Goal: Information Seeking & Learning: Learn about a topic

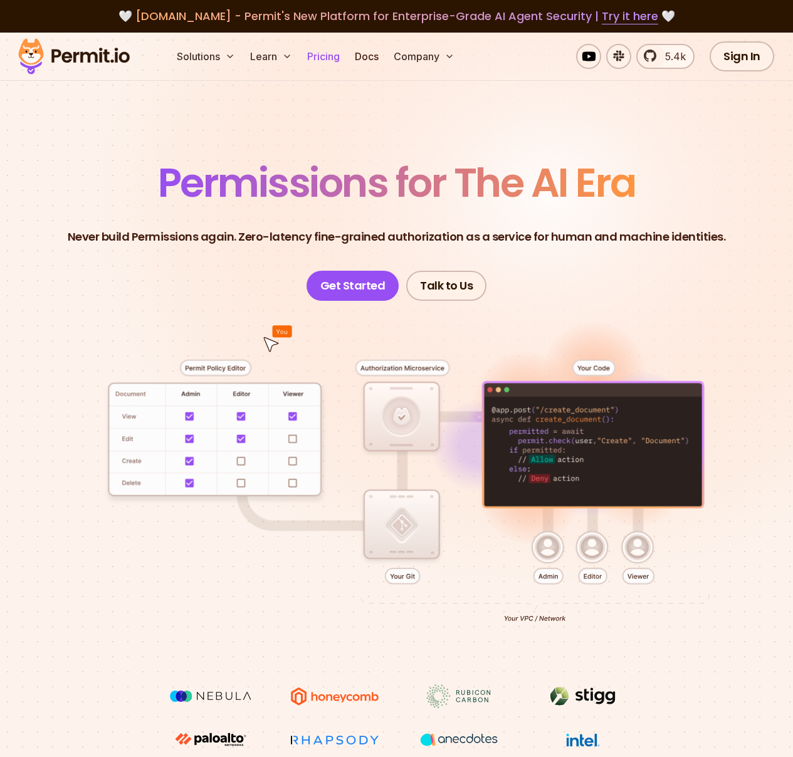
click at [328, 61] on link "Pricing" at bounding box center [323, 56] width 43 height 25
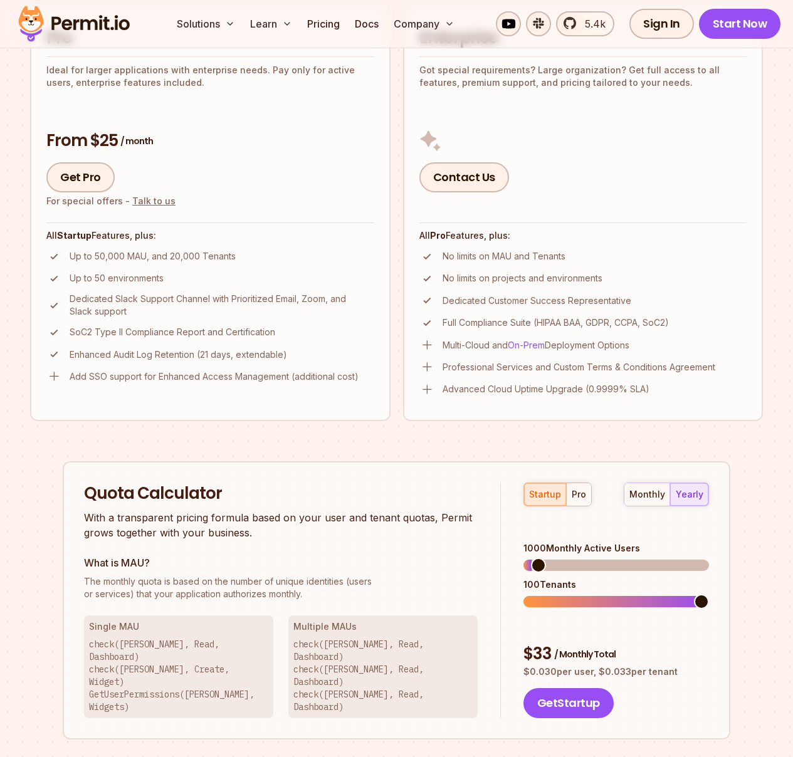
scroll to position [644, 0]
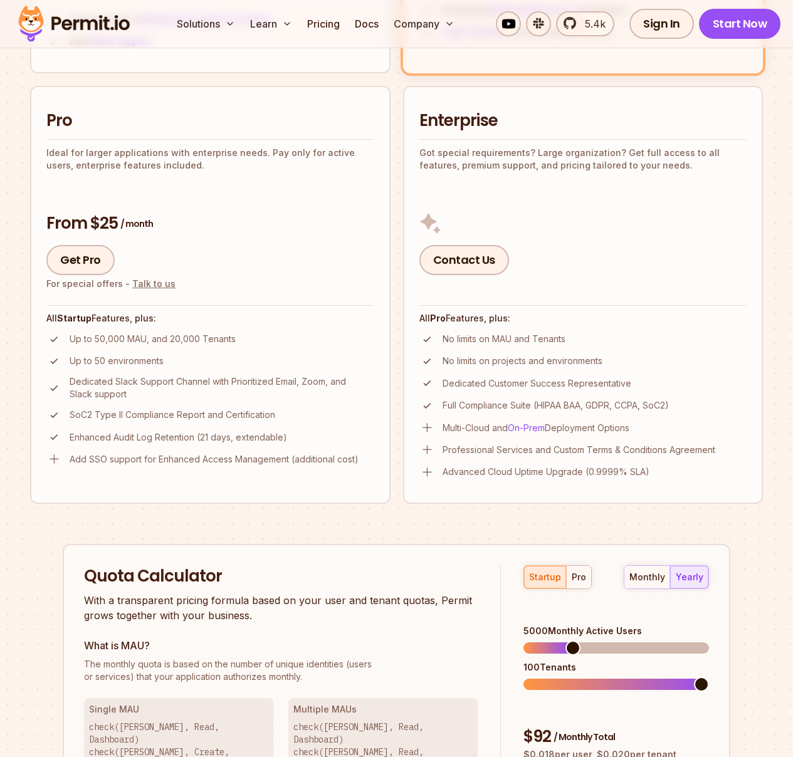
click at [568, 641] on span at bounding box center [572, 648] width 15 height 15
click at [577, 571] on div "pro" at bounding box center [579, 577] width 14 height 13
click at [544, 571] on div "startup" at bounding box center [545, 577] width 32 height 13
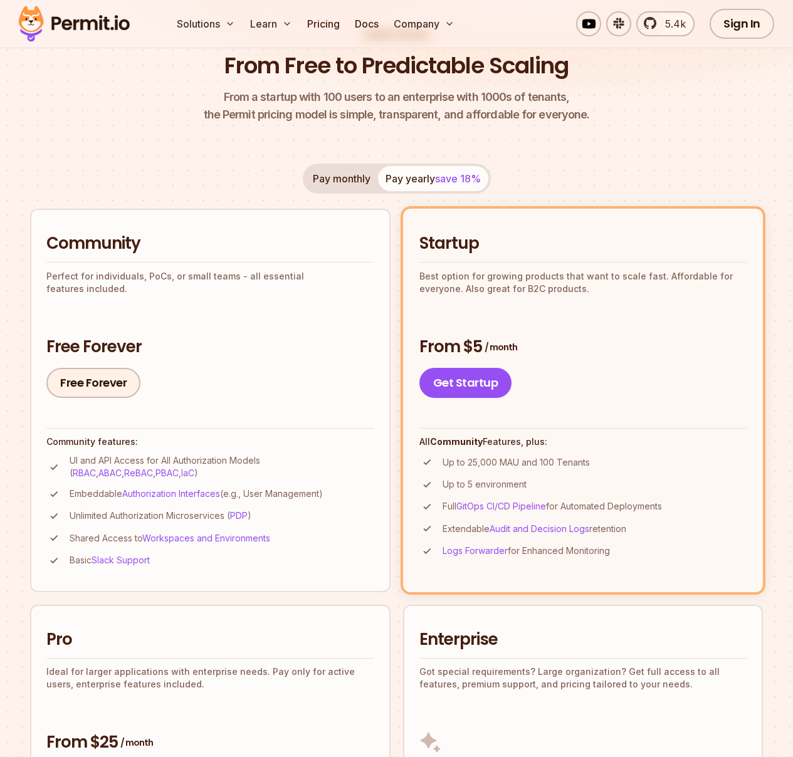
scroll to position [0, 0]
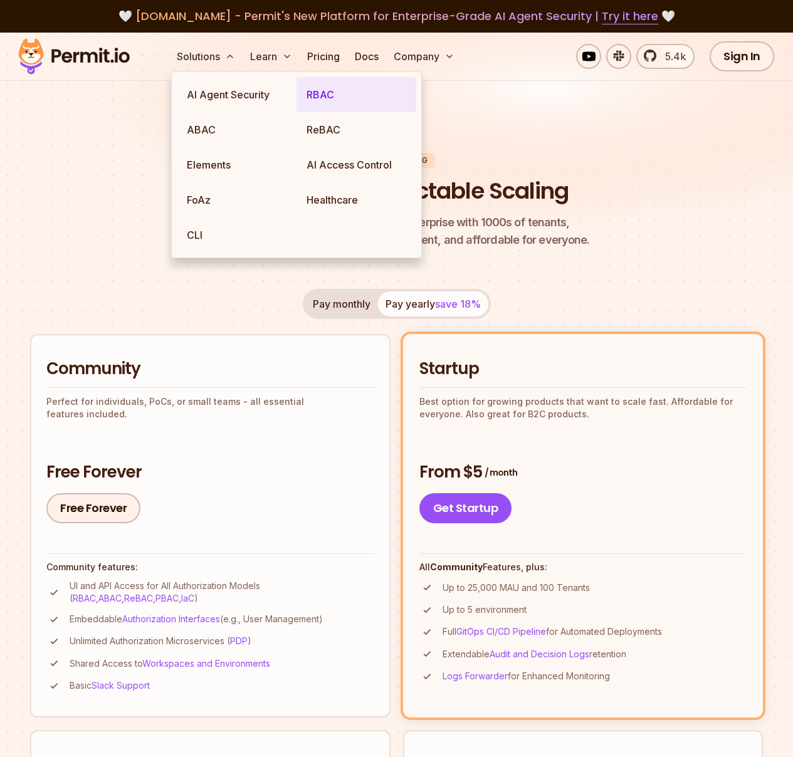
click at [325, 102] on link "RBAC" at bounding box center [356, 94] width 120 height 35
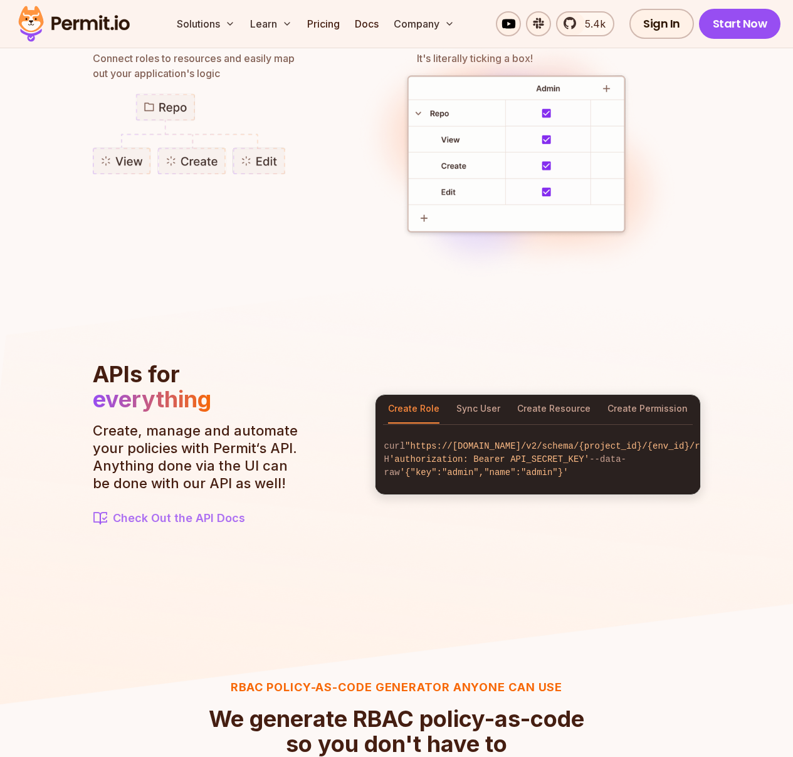
scroll to position [1144, 0]
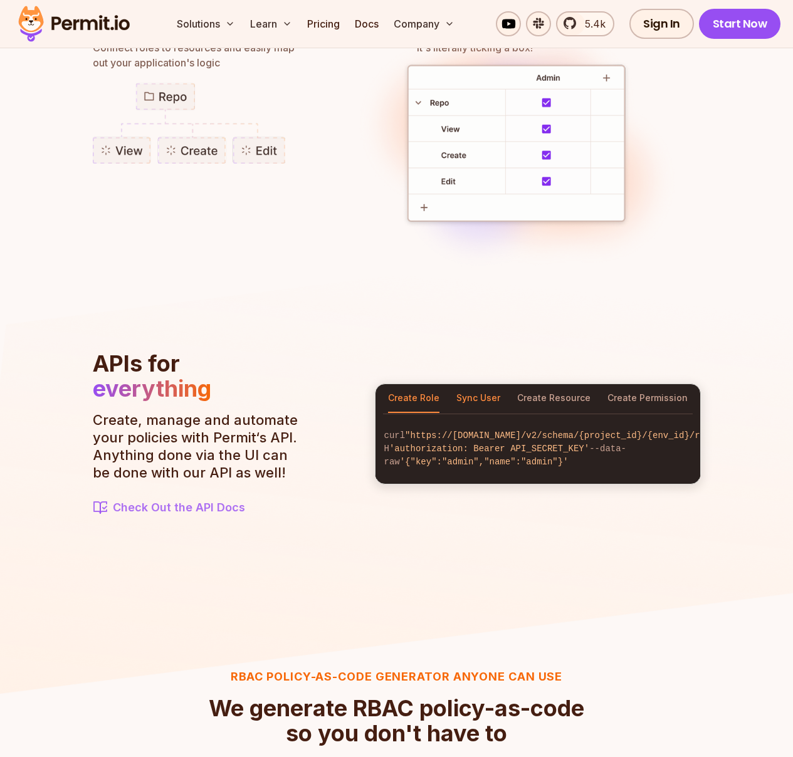
click at [474, 393] on button "Sync User" at bounding box center [478, 398] width 44 height 29
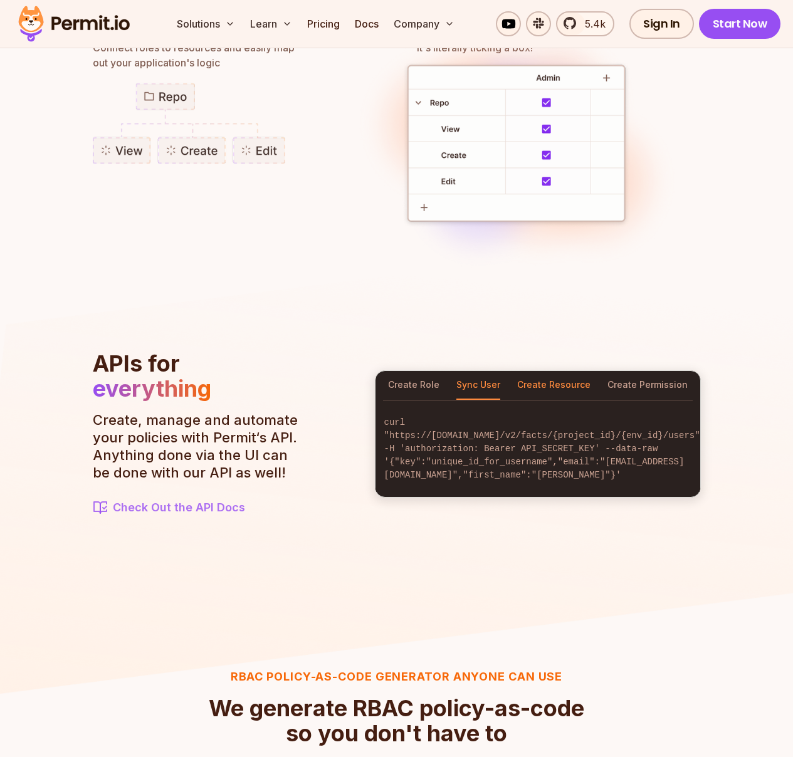
click at [535, 387] on button "Create Resource" at bounding box center [553, 385] width 73 height 29
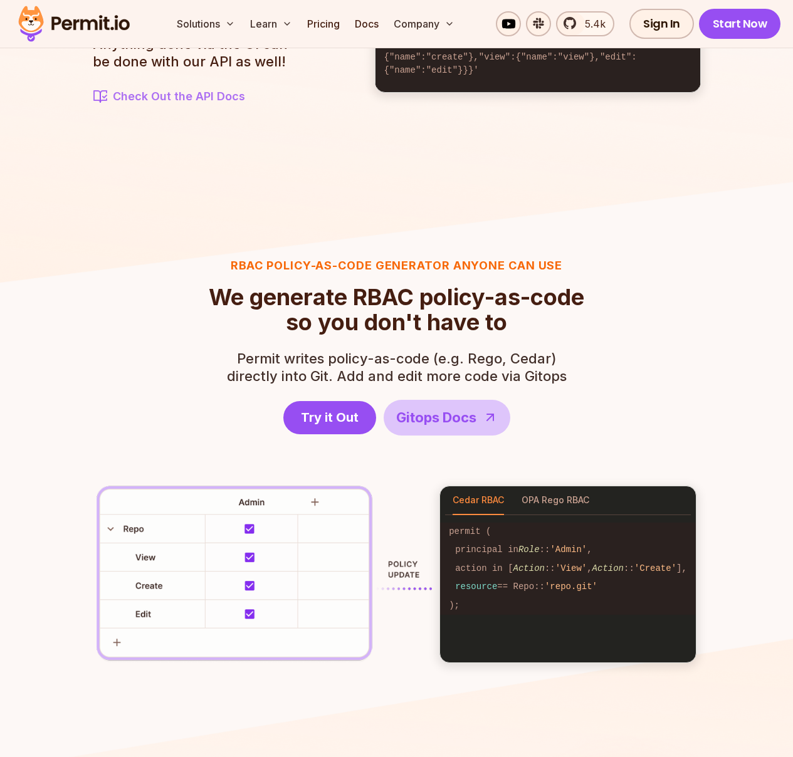
scroll to position [1665, 0]
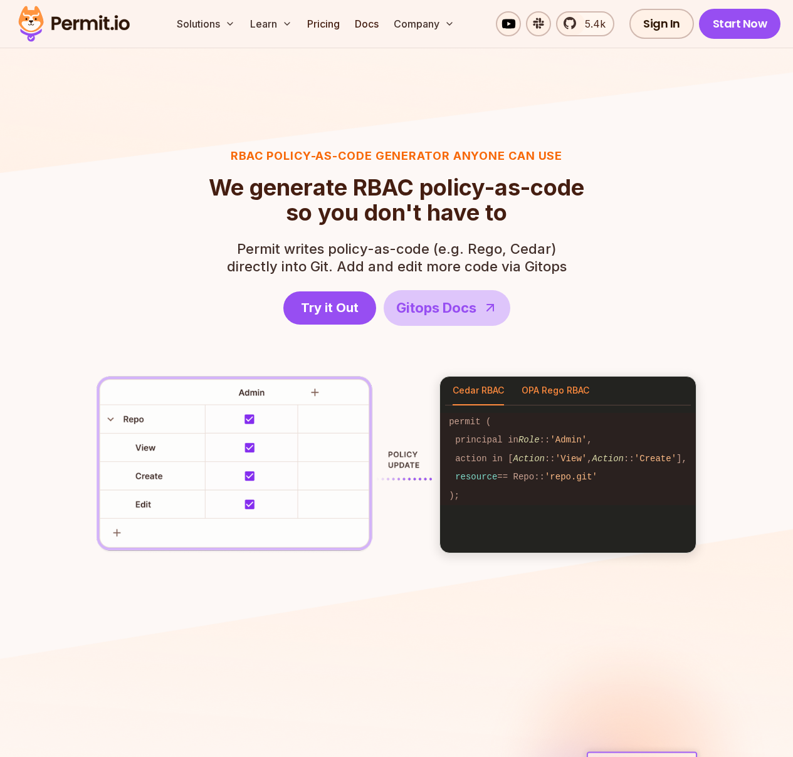
click at [535, 386] on button "OPA Rego RBAC" at bounding box center [555, 391] width 68 height 29
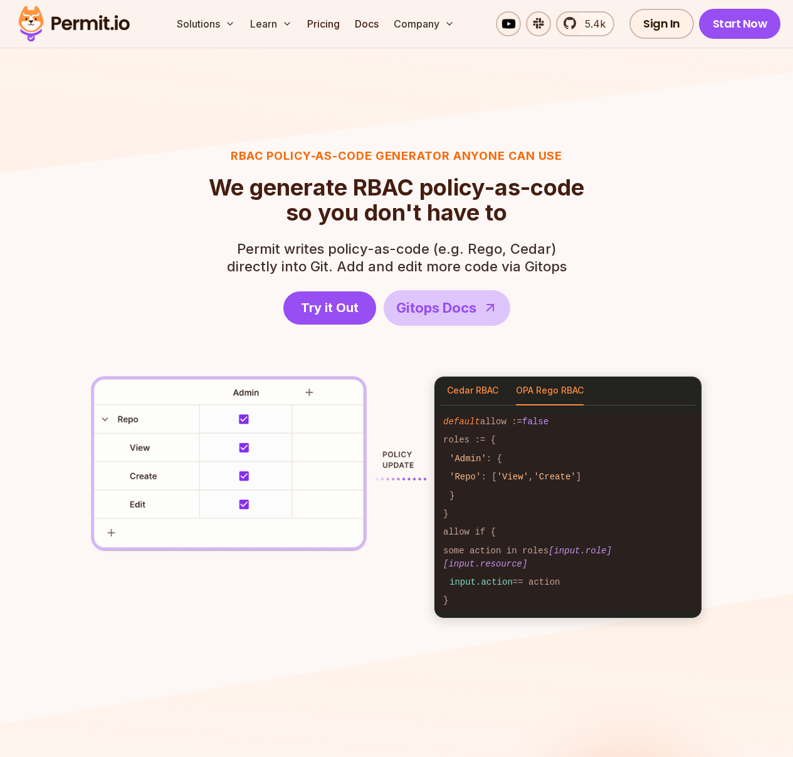
click at [476, 396] on button "Cedar RBAC" at bounding box center [472, 391] width 51 height 29
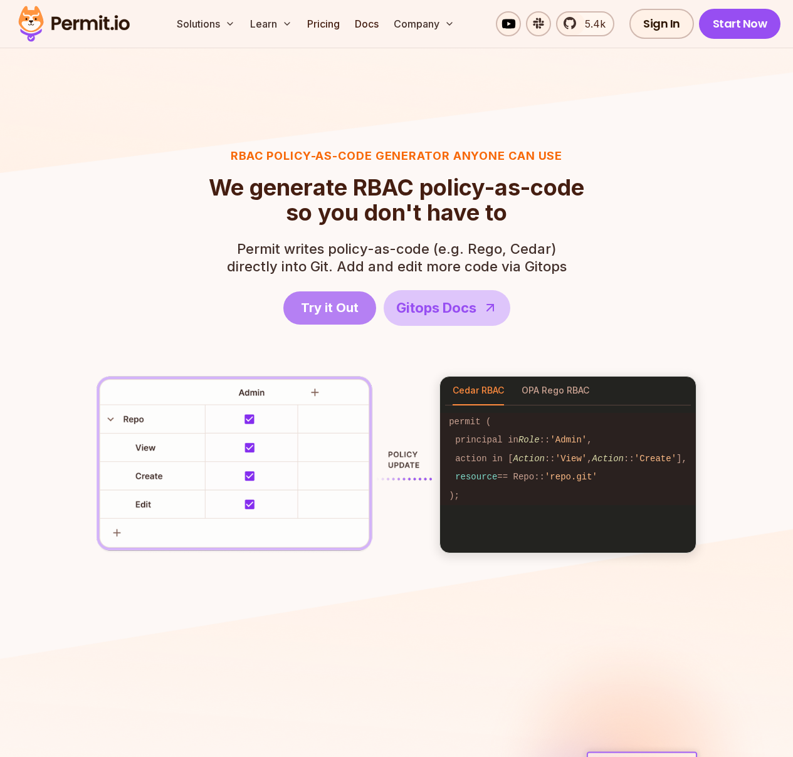
click at [323, 320] on link "Try it Out" at bounding box center [329, 307] width 93 height 33
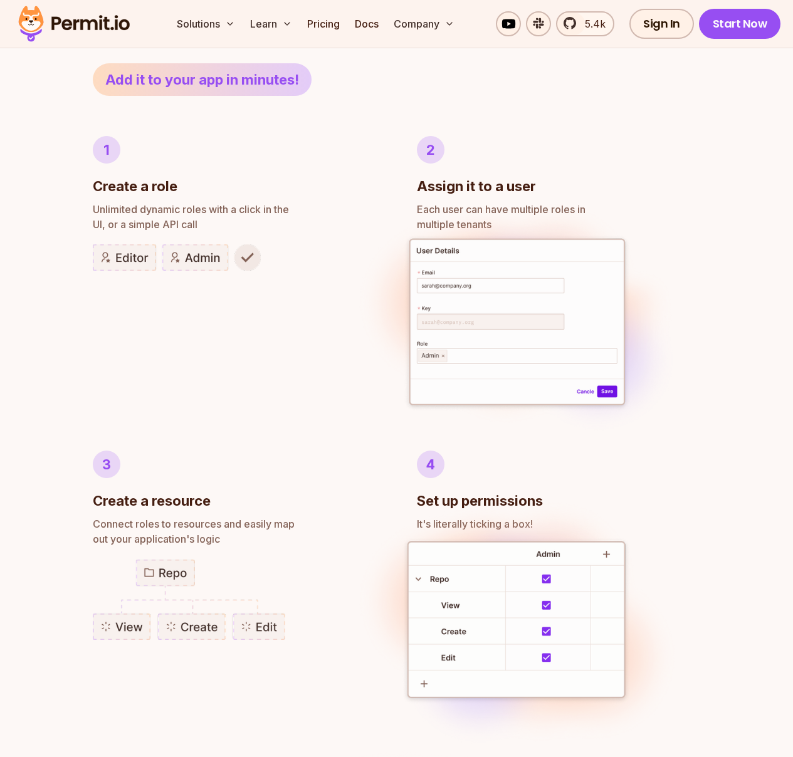
scroll to position [0, 0]
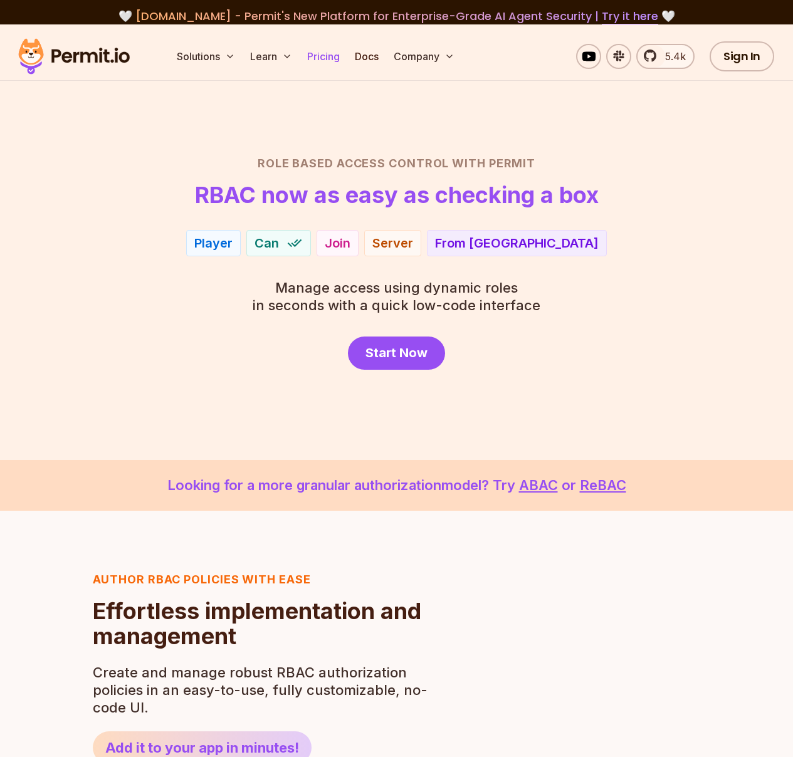
click at [314, 54] on link "Pricing" at bounding box center [323, 56] width 43 height 25
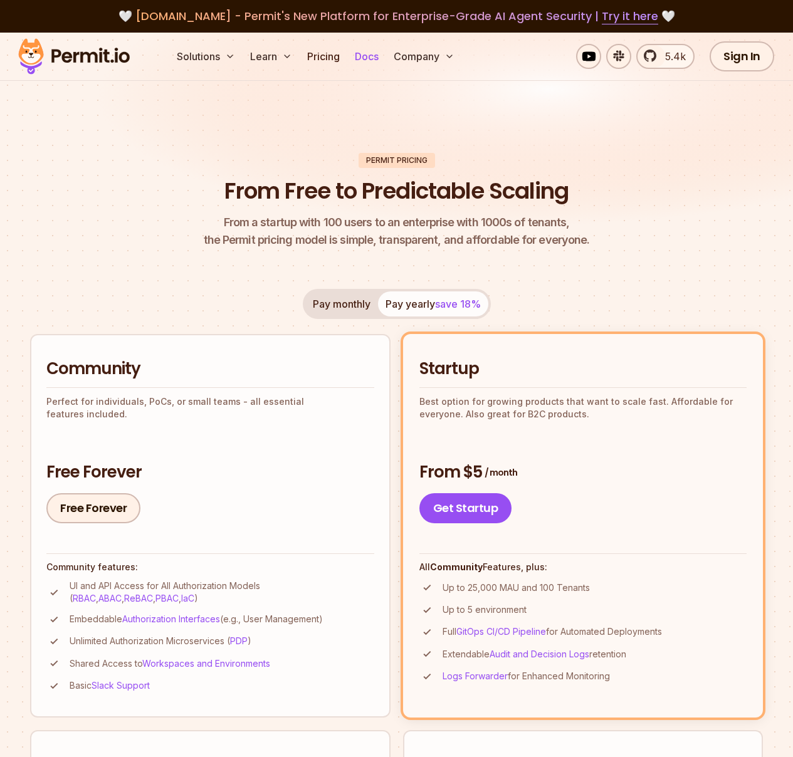
click at [372, 56] on link "Docs" at bounding box center [367, 56] width 34 height 25
click at [688, 231] on header "Permit Pricing From Free to Predictable Scaling From a startup with 100 users t…" at bounding box center [396, 201] width 733 height 97
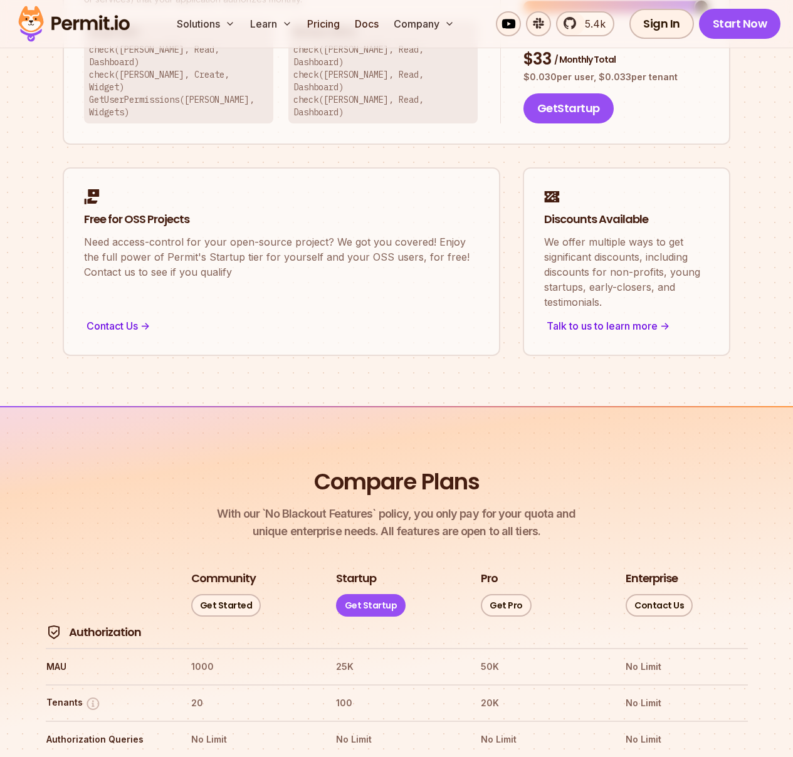
scroll to position [1310, 0]
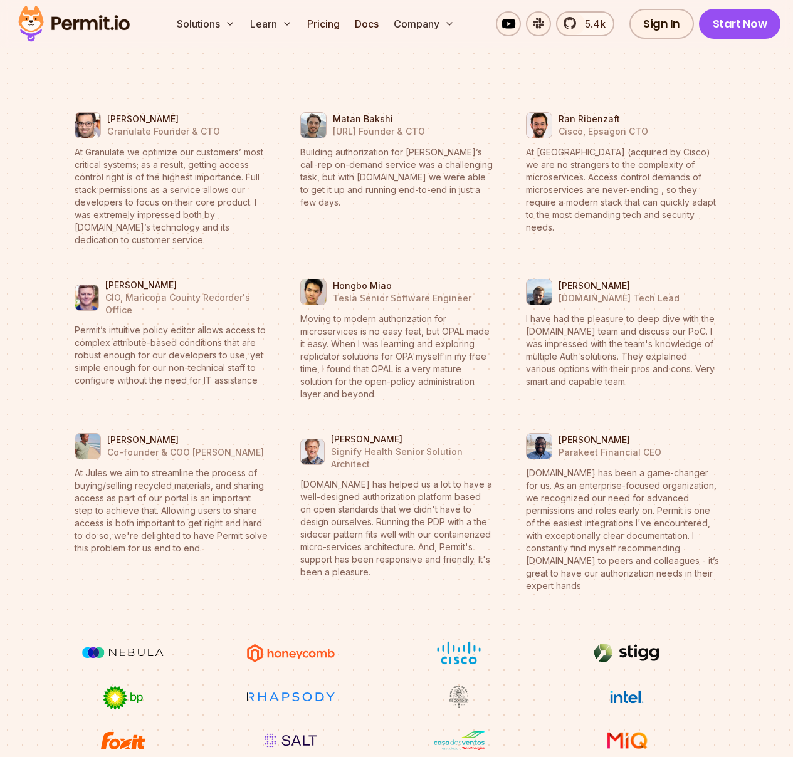
scroll to position [5078, 0]
